Goal: Task Accomplishment & Management: Use online tool/utility

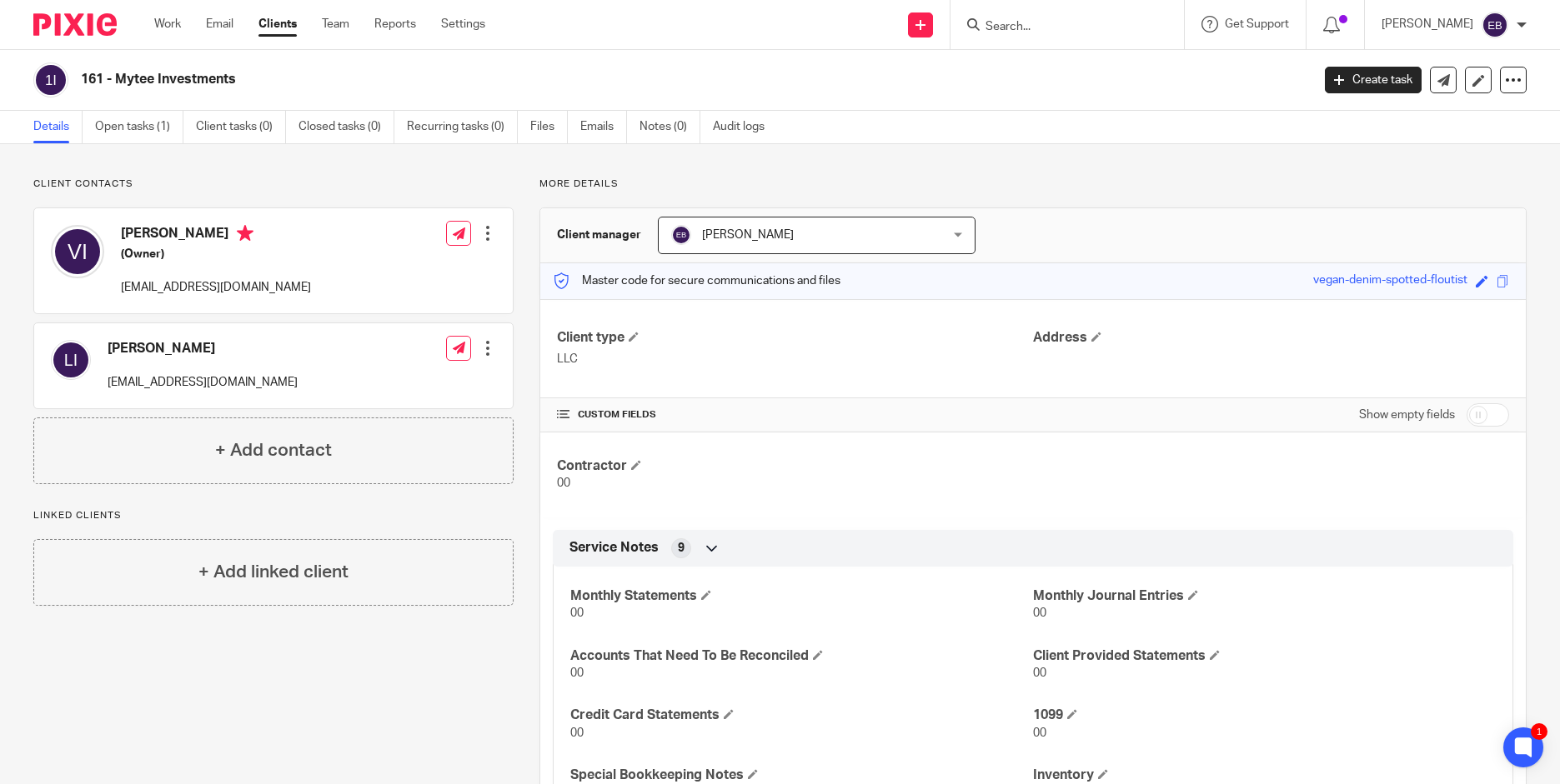
click at [979, 31] on div at bounding box center [1064, 24] width 194 height 21
click at [1025, 23] on input "Search" at bounding box center [1058, 28] width 150 height 15
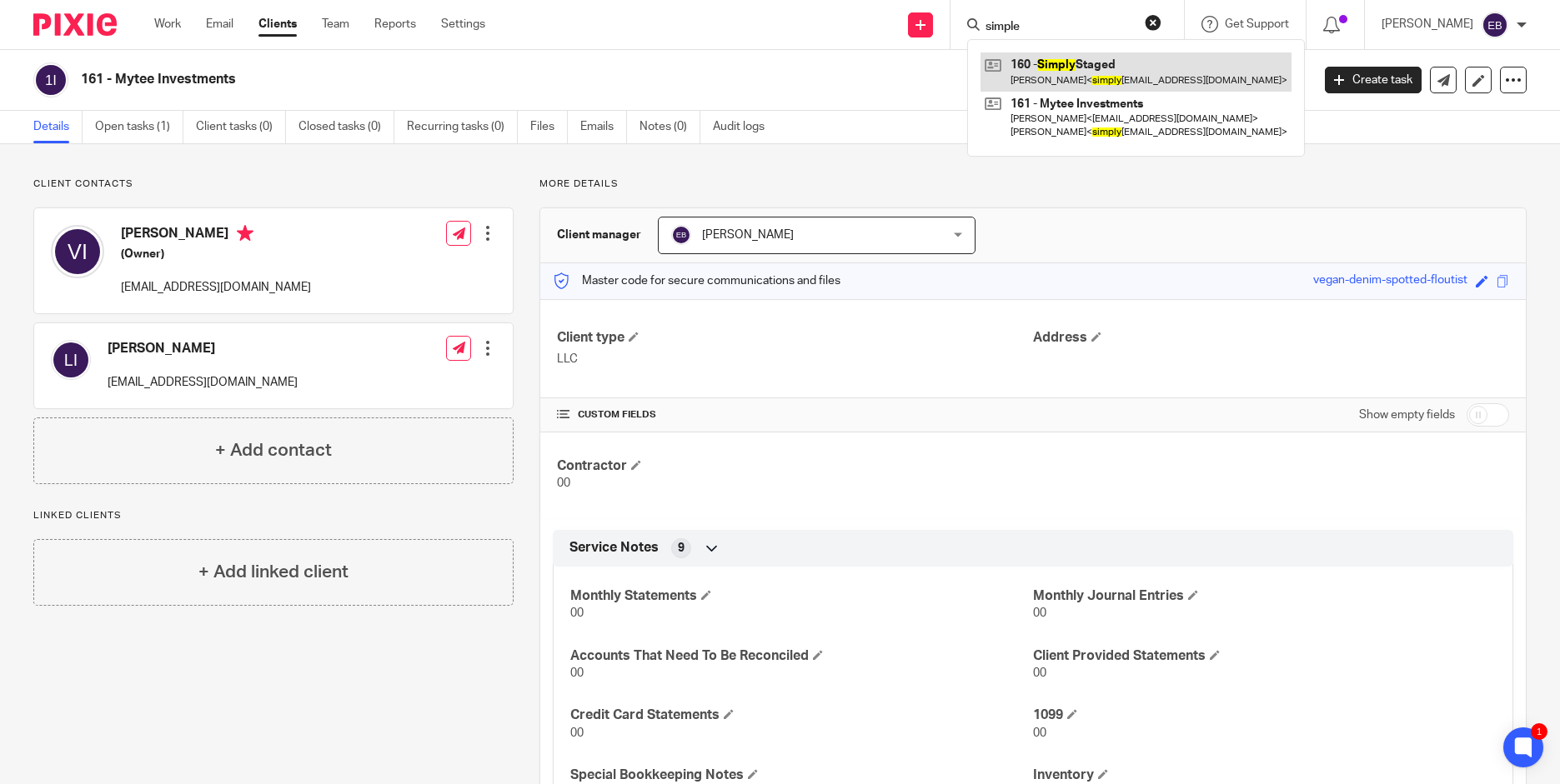
type input "simple"
click at [1035, 74] on link at bounding box center [1135, 72] width 311 height 39
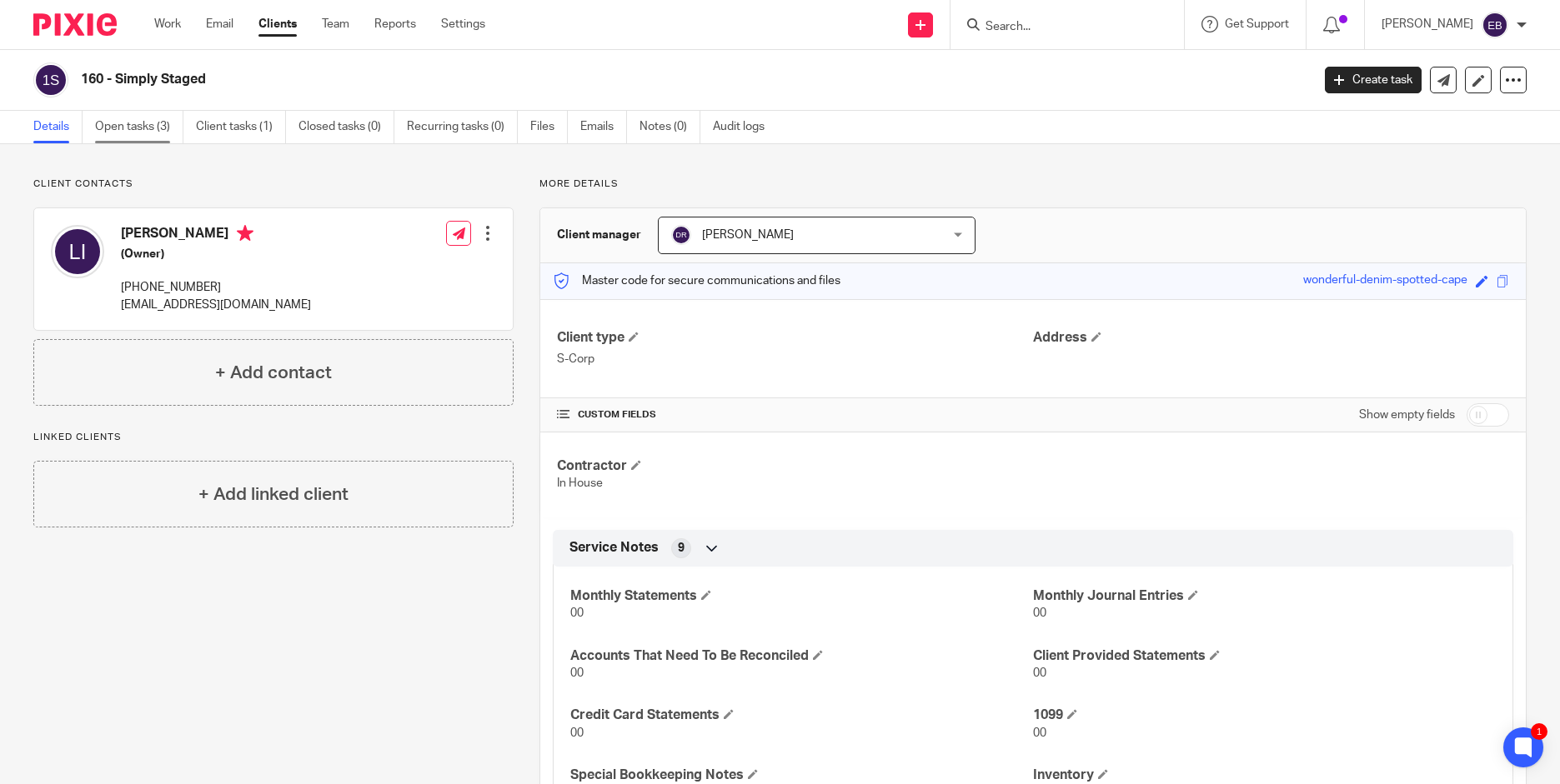
click at [131, 120] on link "Open tasks (3)" at bounding box center [138, 126] width 88 height 33
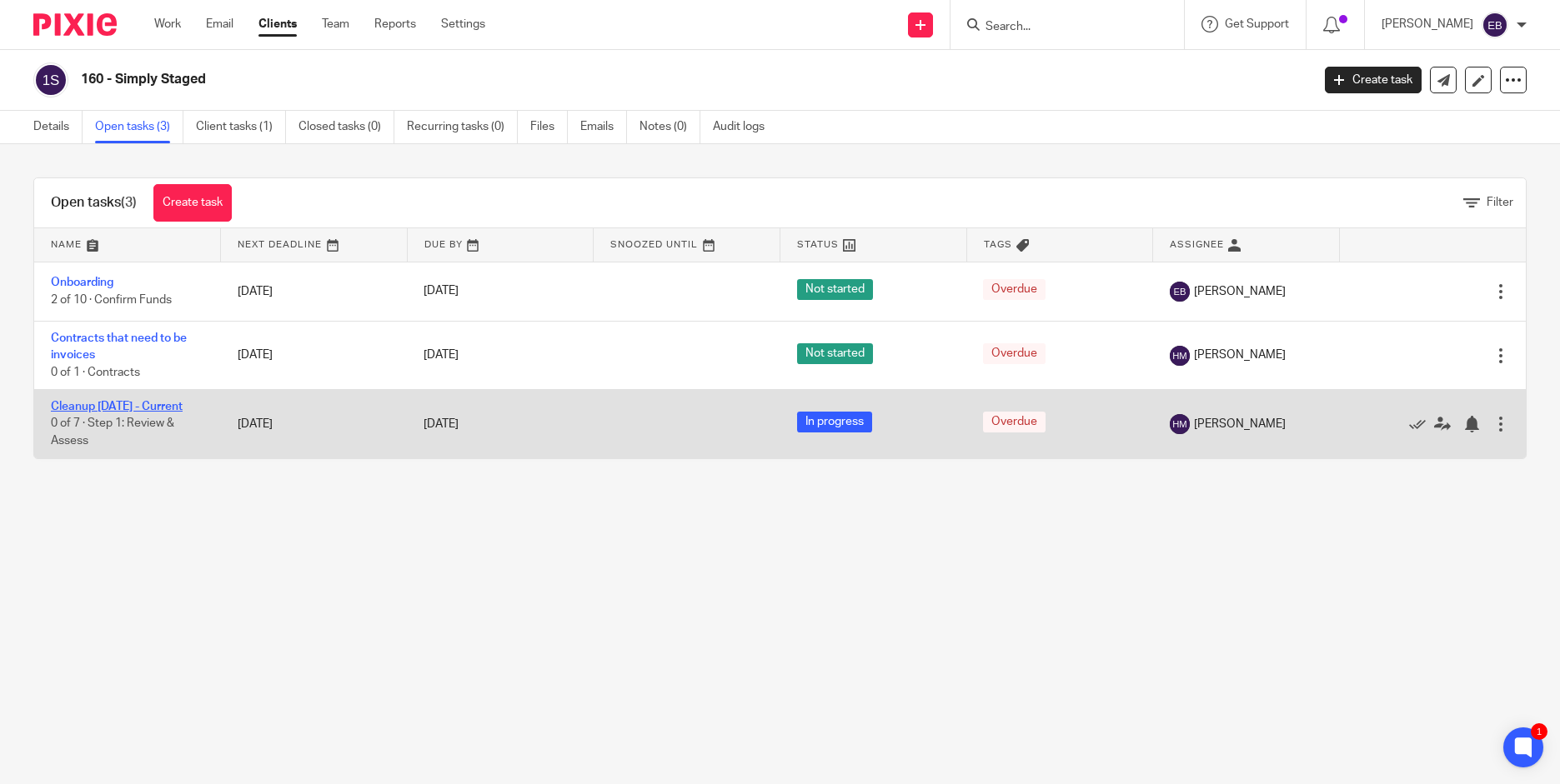
click at [116, 407] on link "Cleanup Jan. 2025 - Current" at bounding box center [116, 407] width 132 height 12
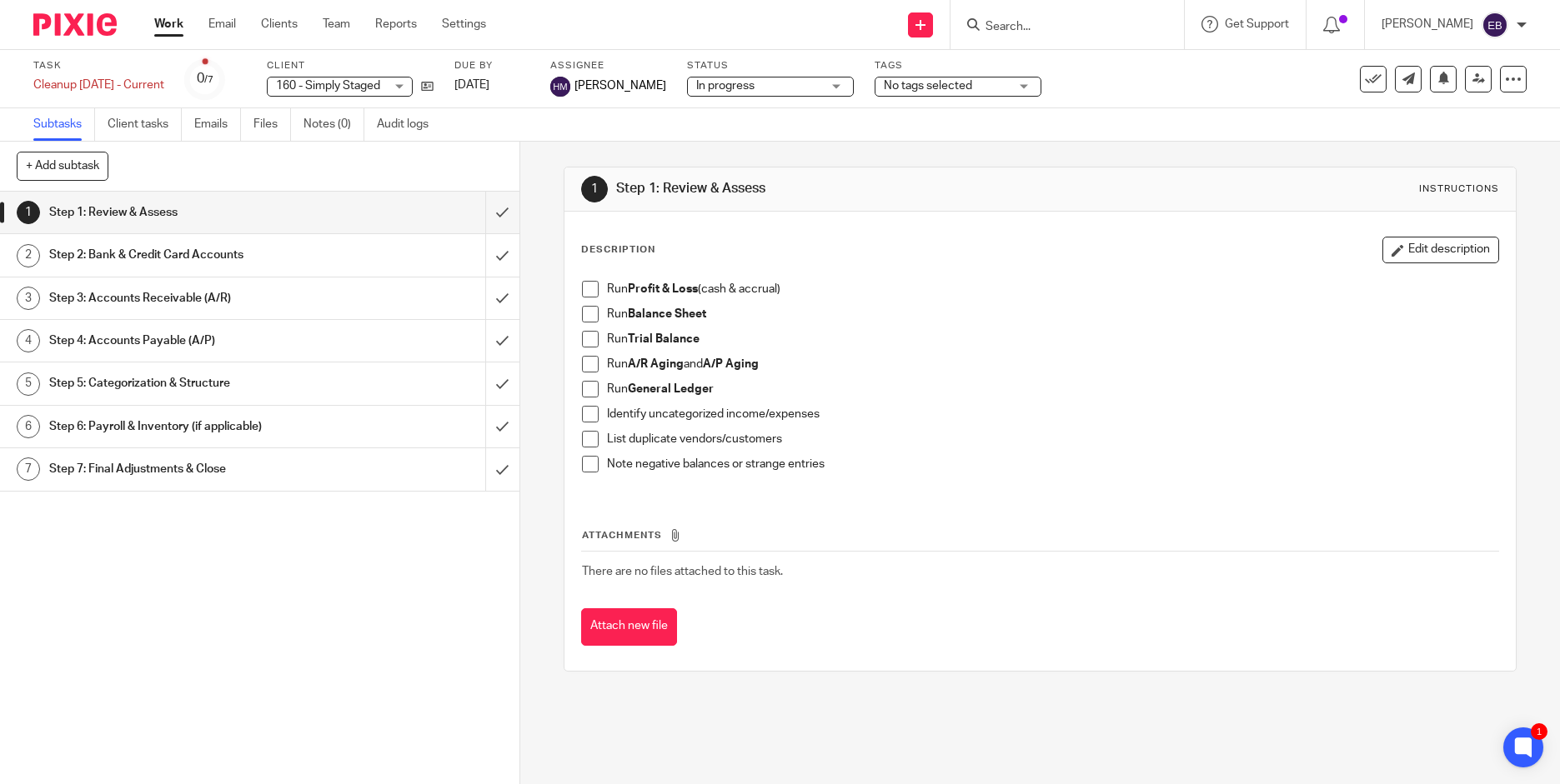
click at [136, 250] on h1 "Step 2: Bank & Credit Card Accounts" at bounding box center [189, 255] width 279 height 25
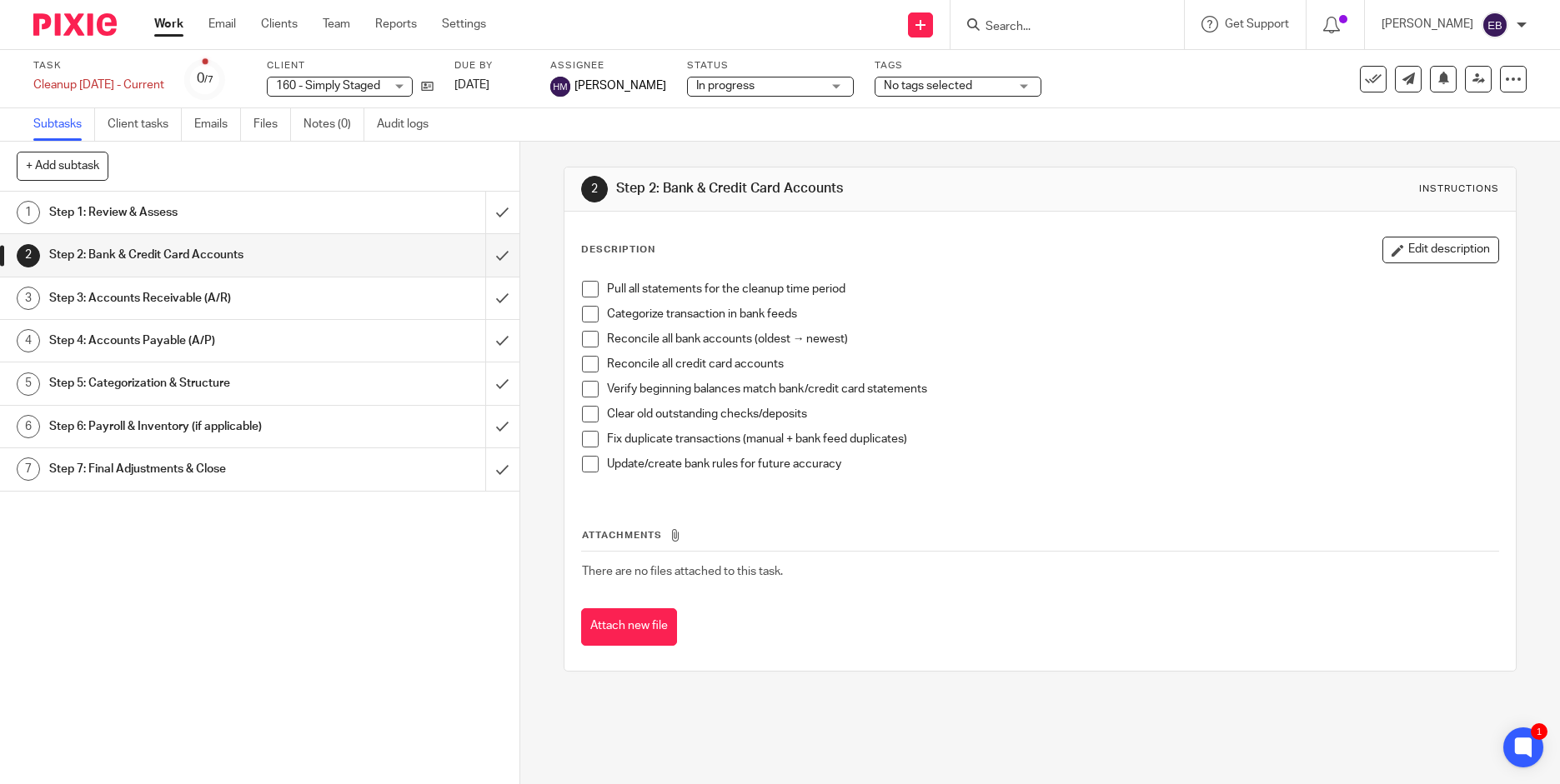
click at [147, 210] on h1 "Step 1: Review & Assess" at bounding box center [189, 213] width 279 height 25
